Goal: Transaction & Acquisition: Purchase product/service

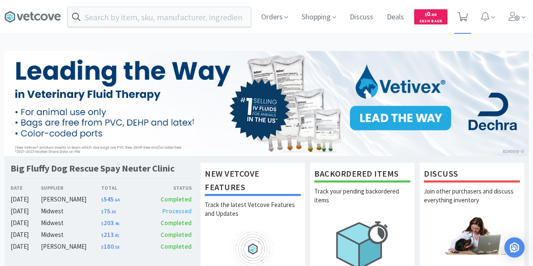
click at [463, 16] on icon at bounding box center [463, 16] width 11 height 9
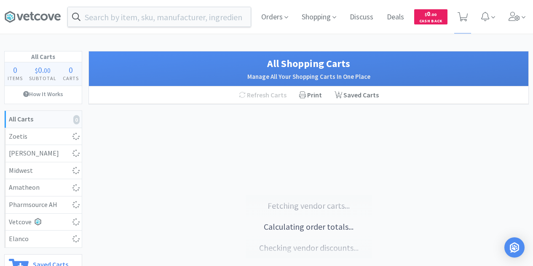
select select "1"
select select "2"
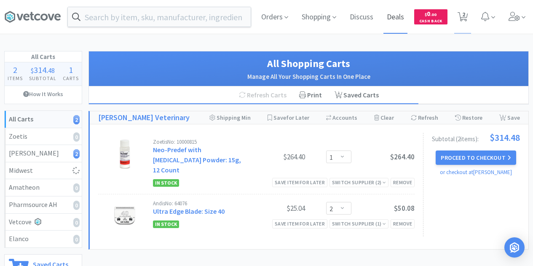
select select "1"
select select "2"
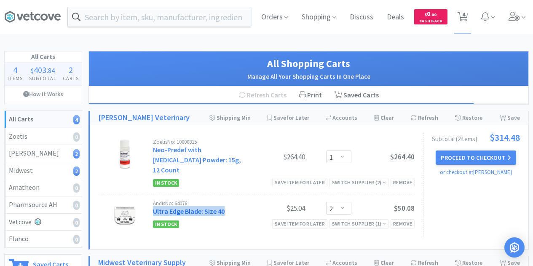
drag, startPoint x: 229, startPoint y: 204, endPoint x: 154, endPoint y: 201, distance: 75.1
click at [154, 201] on div "Andis No: 64076 Ultra Edge Blade: Size 40" at bounding box center [197, 209] width 89 height 16
copy link "Ultra Edge Blade: Size 40"
click at [384, 113] on div "Clear Cart" at bounding box center [384, 117] width 20 height 13
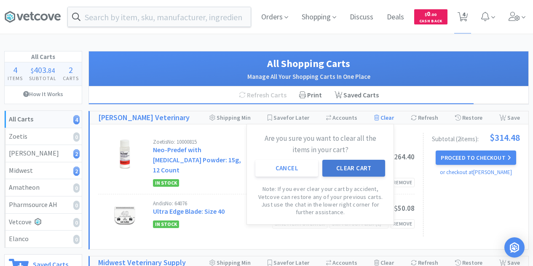
click at [344, 167] on button "Clear Cart" at bounding box center [354, 168] width 63 height 17
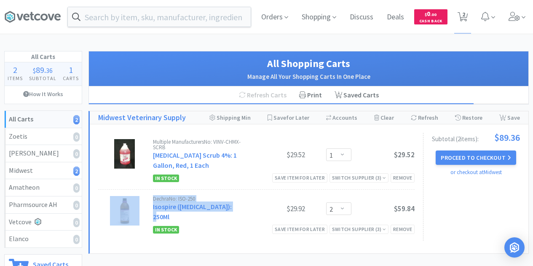
drag, startPoint x: 235, startPoint y: 205, endPoint x: 152, endPoint y: 209, distance: 82.7
click at [152, 209] on div "Dechra No: ISO-250 Isospire ([MEDICAL_DATA]): 250Ml $29.92 Enter Quantity 1 2 3…" at bounding box center [256, 215] width 317 height 51
click at [208, 198] on div "Dechra No: ISO-250" at bounding box center [197, 198] width 89 height 5
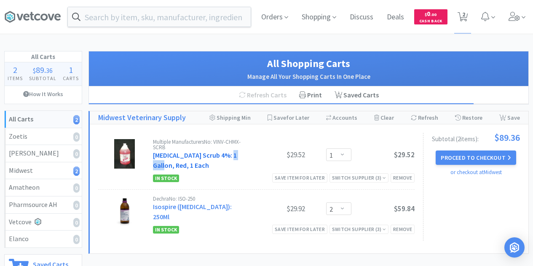
drag, startPoint x: 236, startPoint y: 157, endPoint x: 167, endPoint y: 161, distance: 69.3
click at [167, 161] on div "Multiple Manufacturers No: VINV-CHMX-SCRB [MEDICAL_DATA] Scrub 4%: 1 Gallon, Re…" at bounding box center [197, 154] width 89 height 31
click at [210, 166] on div "Multiple Manufacturers No: VINV-CHMX-SCRB [MEDICAL_DATA] Scrub 4%: 1 Gallon, Re…" at bounding box center [197, 154] width 89 height 31
drag, startPoint x: 216, startPoint y: 140, endPoint x: 216, endPoint y: 146, distance: 6.3
click at [216, 146] on div "Multiple Manufacturers No: VINV-CHMX-SCRB" at bounding box center [197, 144] width 89 height 11
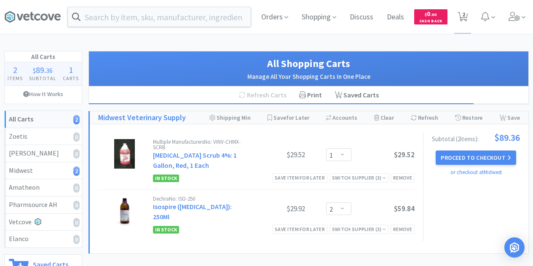
copy div "VINV-CHMX-SCRB"
drag, startPoint x: 390, startPoint y: 116, endPoint x: 384, endPoint y: 119, distance: 6.6
click at [390, 116] on div "Clear Cart" at bounding box center [384, 117] width 20 height 13
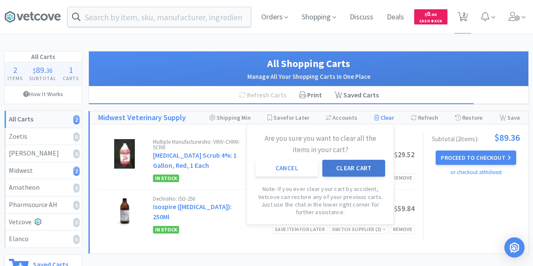
click at [354, 168] on button "Clear Cart" at bounding box center [354, 168] width 63 height 17
